Goal: Information Seeking & Learning: Check status

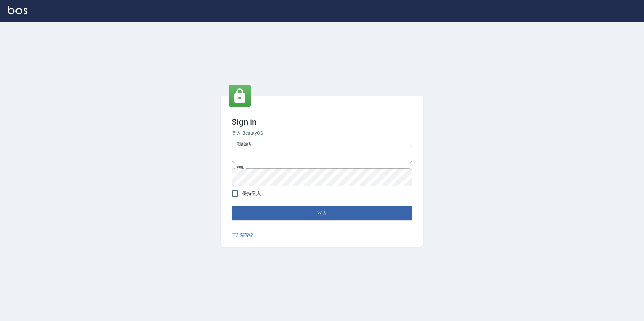
type input "0422269797"
click at [388, 218] on button "登入" at bounding box center [322, 213] width 181 height 14
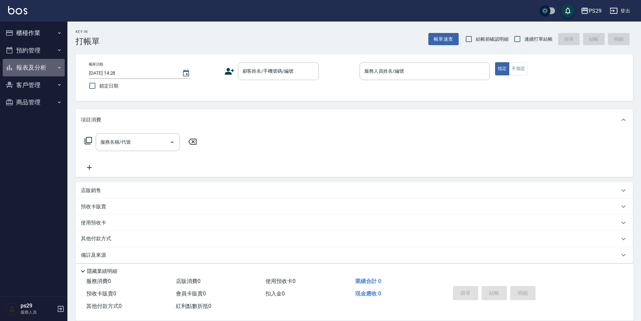
click at [40, 67] on button "報表及分析" at bounding box center [34, 68] width 62 height 18
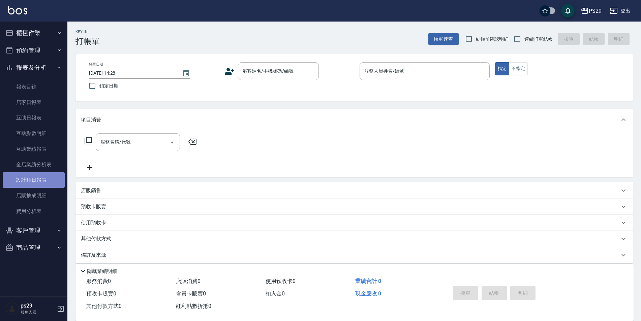
click at [21, 180] on link "設計師日報表" at bounding box center [34, 179] width 62 height 15
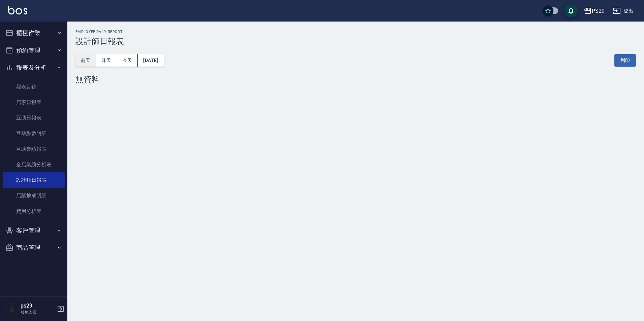
click at [89, 58] on button "前天" at bounding box center [85, 60] width 21 height 12
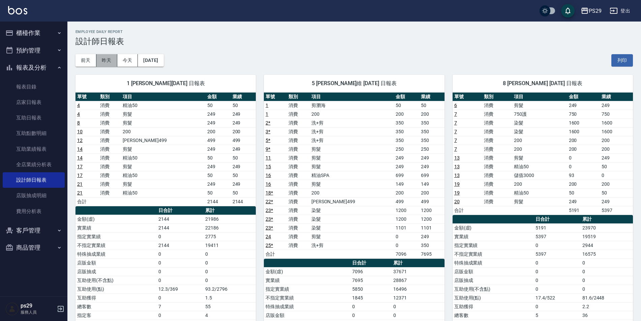
click at [104, 62] on button "昨天" at bounding box center [106, 60] width 21 height 12
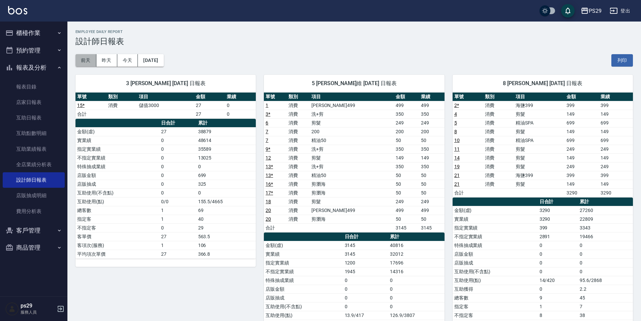
click at [89, 61] on button "前天" at bounding box center [85, 60] width 21 height 12
